Goal: Transaction & Acquisition: Purchase product/service

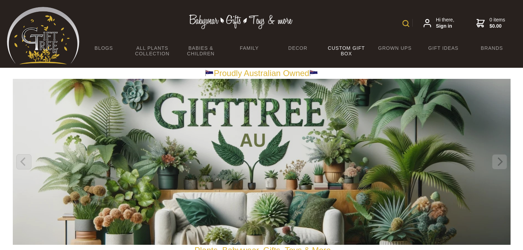
click at [347, 53] on link "Custom Gift Box" at bounding box center [346, 51] width 48 height 20
